Goal: Task Accomplishment & Management: Use online tool/utility

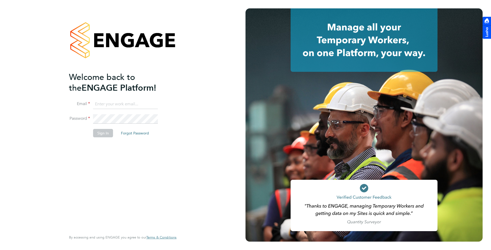
type input "charlie@ivyresourcegroup.com"
click at [103, 132] on button "Sign In" at bounding box center [103, 133] width 20 height 8
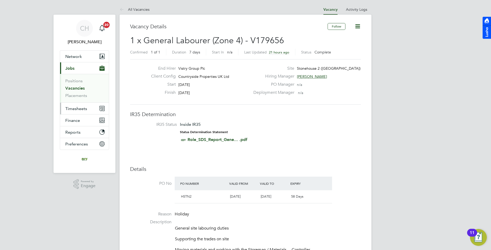
click at [83, 109] on span "Timesheets" at bounding box center [76, 108] width 22 height 5
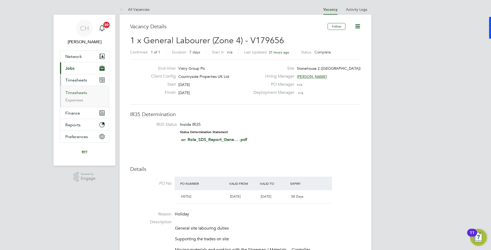
click at [82, 94] on link "Timesheets" at bounding box center [76, 92] width 22 height 5
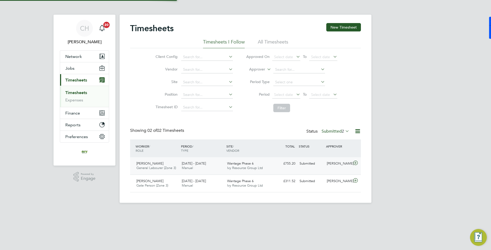
scroll to position [13, 46]
